Goal: Information Seeking & Learning: Learn about a topic

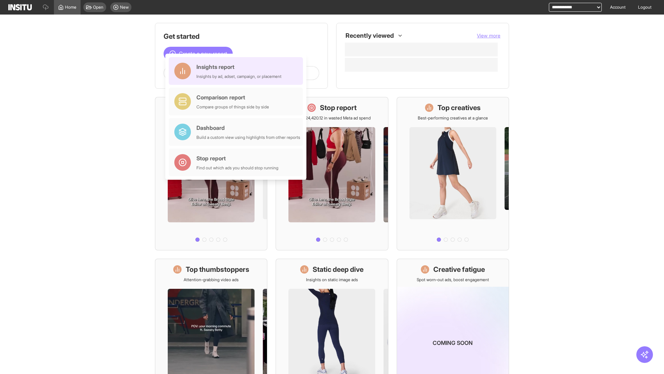
click at [238, 71] on div "Insights report Insights by ad, adset, campaign, or placement" at bounding box center [238, 71] width 85 height 17
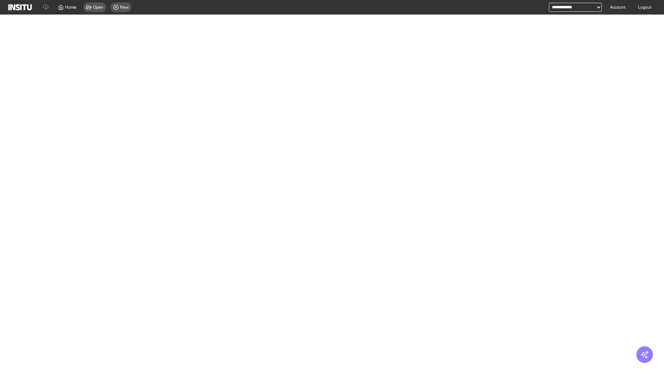
select select "**"
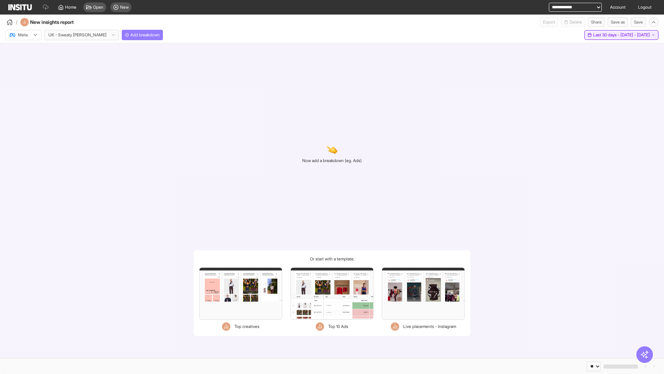
click at [608, 35] on span "Last 30 days - [DATE] - [DATE]" at bounding box center [621, 35] width 57 height 6
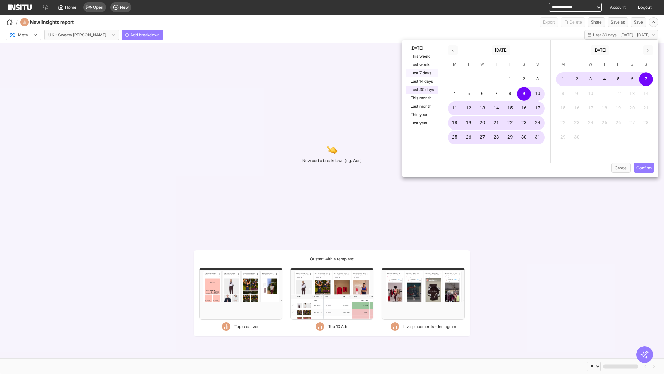
click at [422, 73] on button "Last 7 days" at bounding box center [422, 73] width 32 height 8
